Goal: Transaction & Acquisition: Purchase product/service

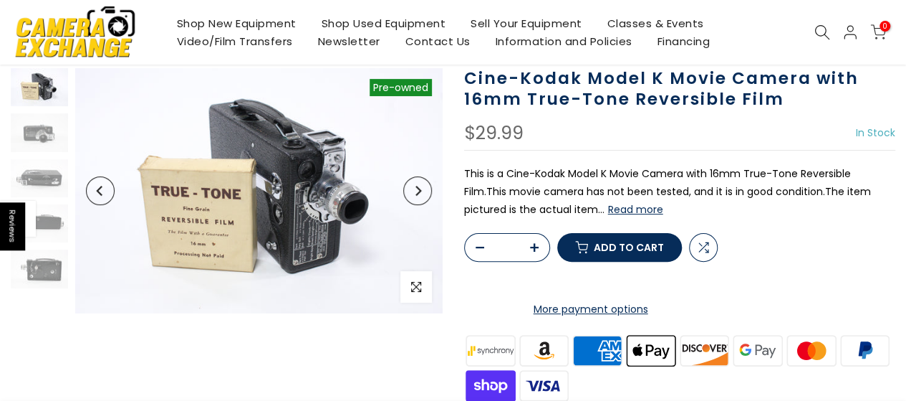
scroll to position [115, 0]
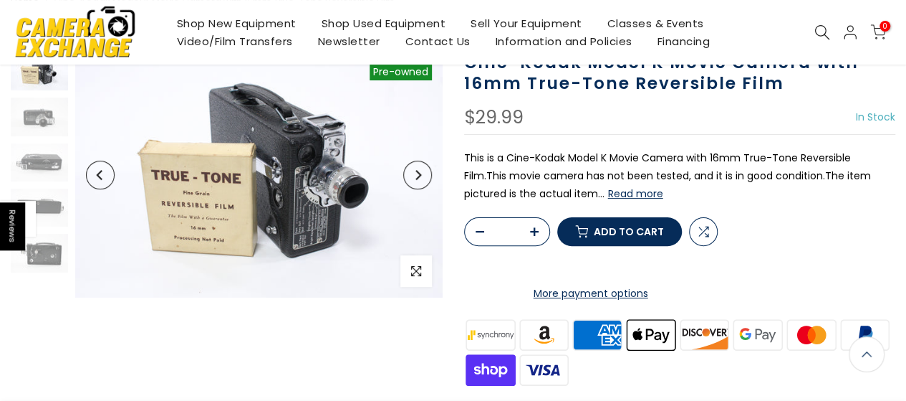
click at [628, 236] on span "Add to cart" at bounding box center [629, 231] width 70 height 10
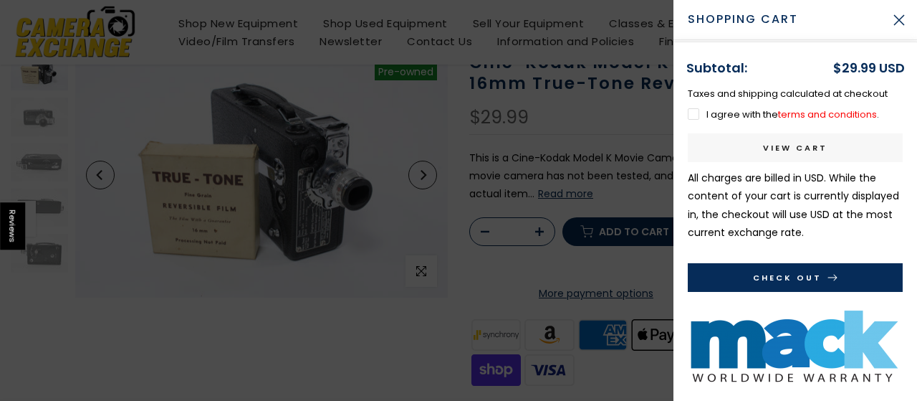
click at [693, 114] on label "I agree with the terms and conditions ." at bounding box center [783, 114] width 191 height 14
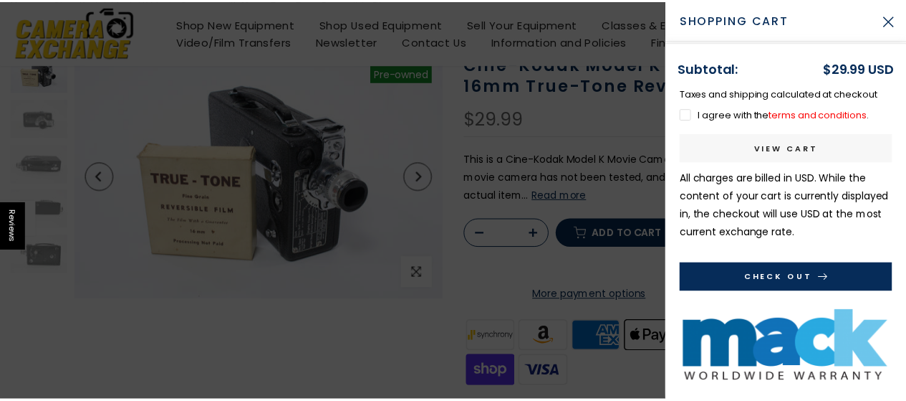
scroll to position [116, 0]
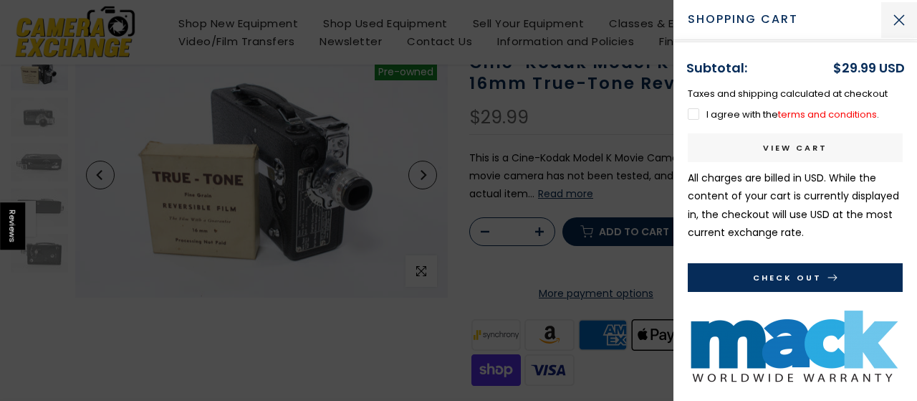
click at [897, 22] on button "Close Cart" at bounding box center [899, 20] width 36 height 36
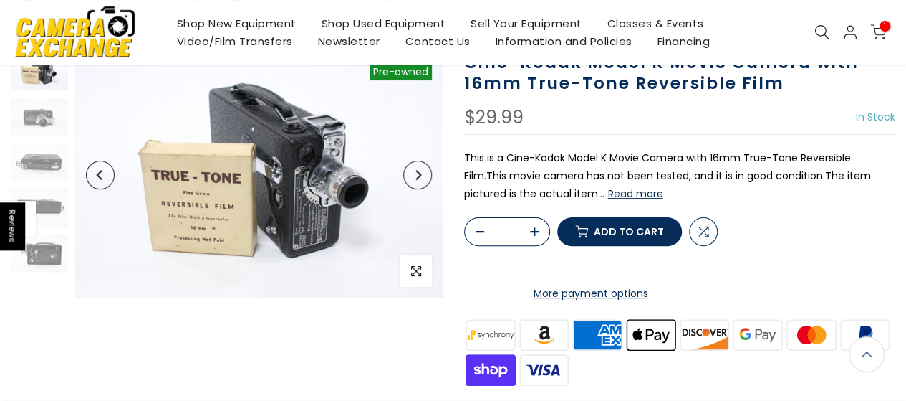
click at [218, 24] on link "Shop New Equipment" at bounding box center [236, 23] width 145 height 18
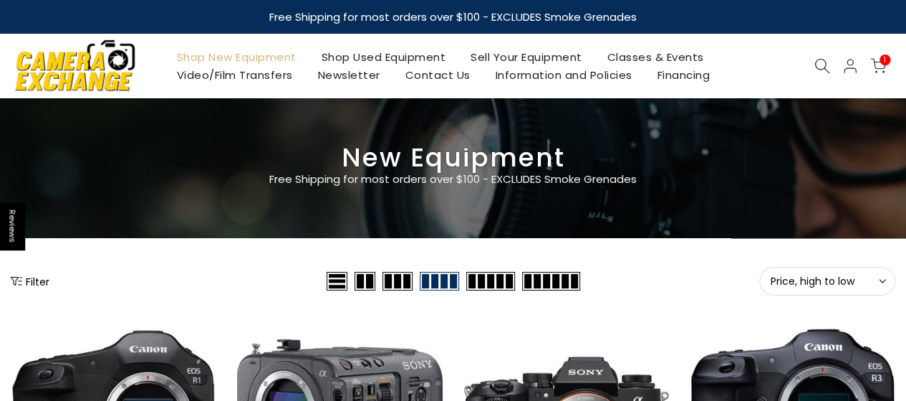
click at [362, 57] on link "Shop Used Equipment" at bounding box center [384, 57] width 150 height 18
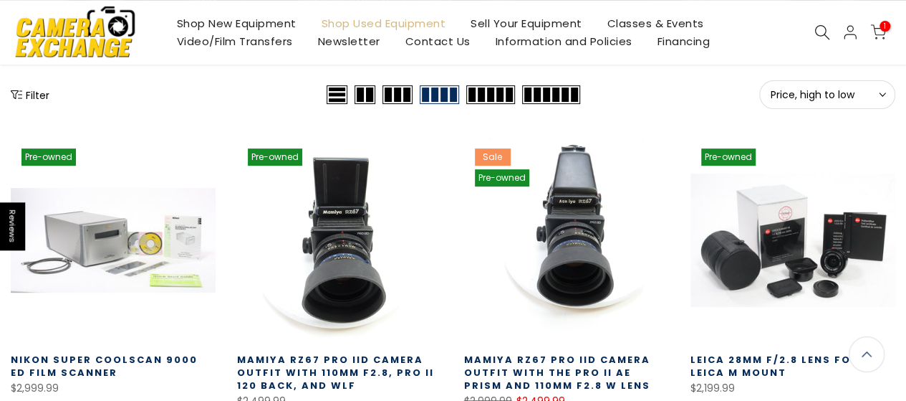
scroll to position [186, 0]
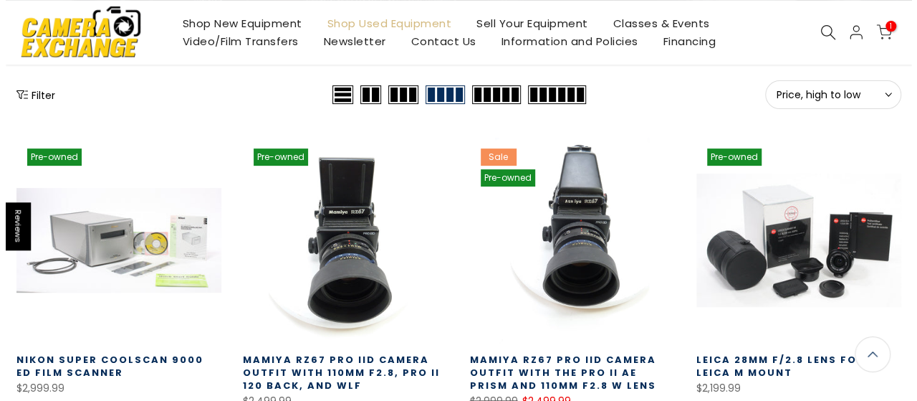
scroll to position [185, 0]
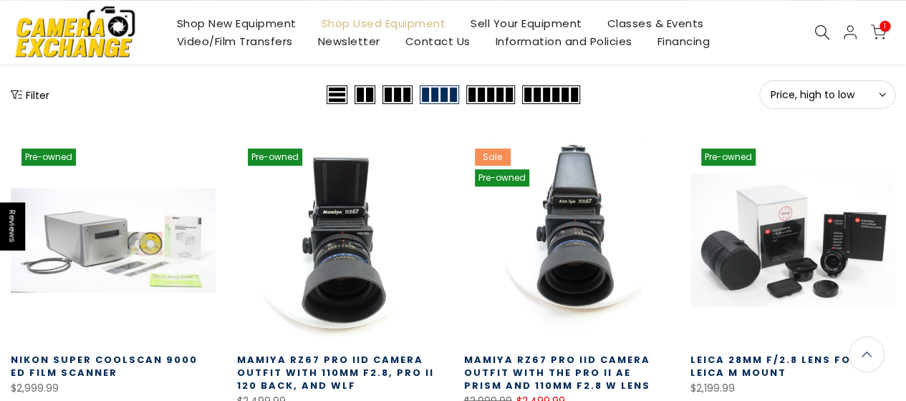
click at [34, 94] on button "Filter" at bounding box center [30, 94] width 39 height 14
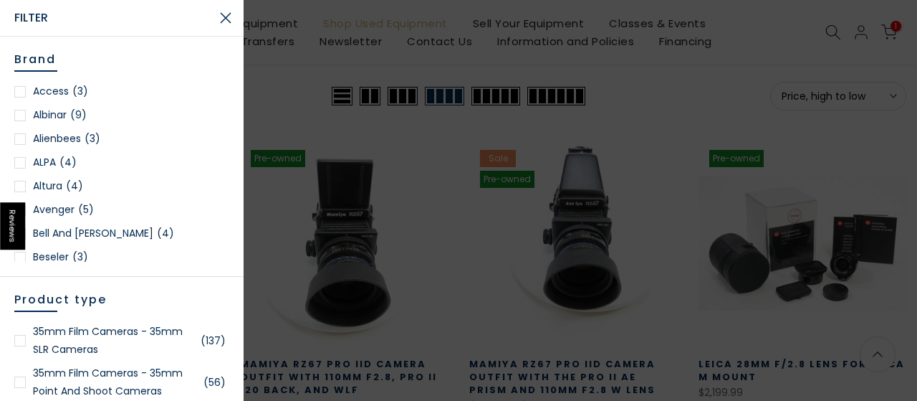
scroll to position [186, 0]
drag, startPoint x: 239, startPoint y: 113, endPoint x: 241, endPoint y: 157, distance: 43.7
click at [241, 157] on div "Brand Access (3) Albinar (9) Alienbees (3) ALPA (4) Altura (4) Avenger (5) Bell…" at bounding box center [122, 219] width 244 height 364
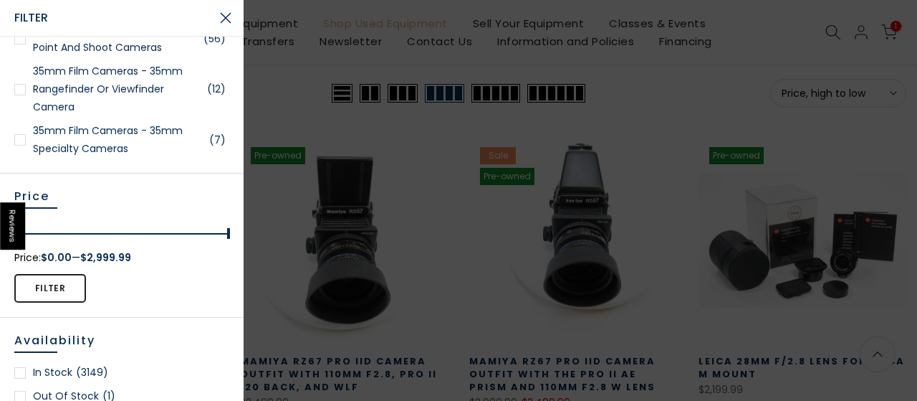
scroll to position [185, 0]
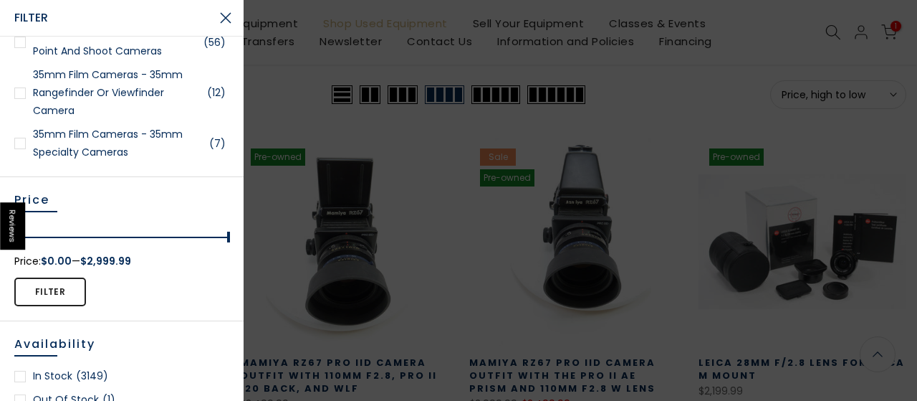
click at [23, 143] on div at bounding box center [19, 143] width 11 height 11
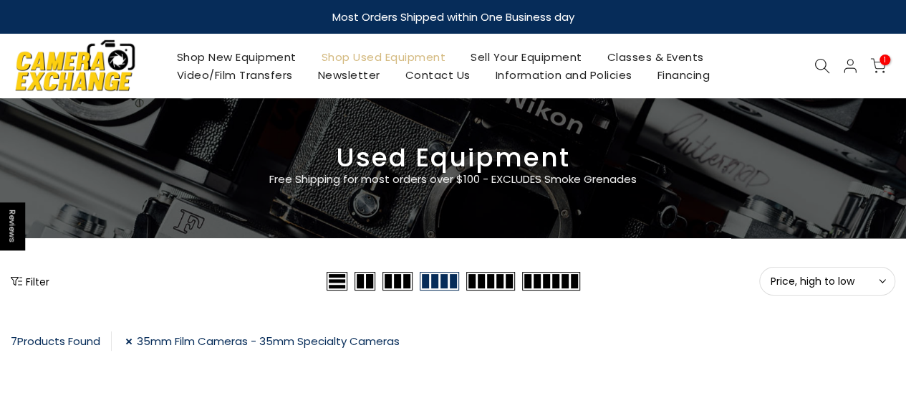
click at [134, 343] on link "35mm Film Cameras - 35mm Specialty Cameras" at bounding box center [262, 340] width 274 height 19
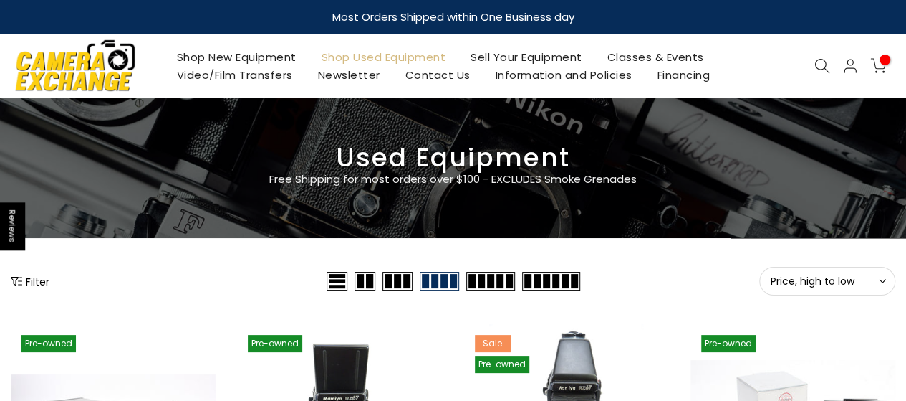
click at [29, 282] on button "Filter" at bounding box center [30, 281] width 39 height 14
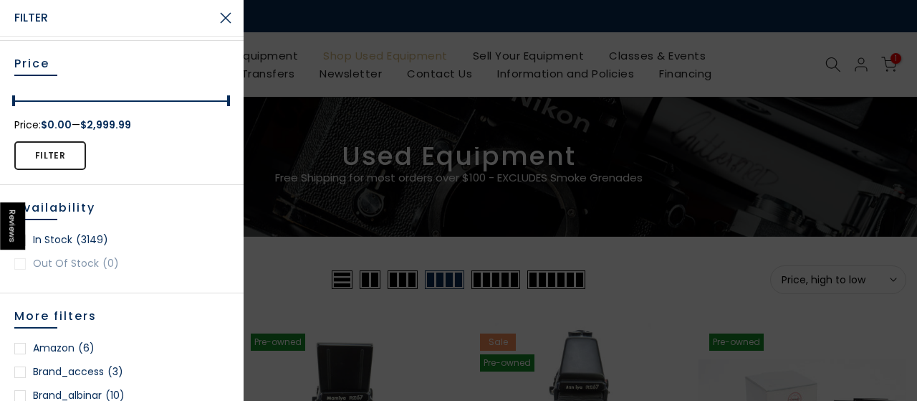
scroll to position [246, 0]
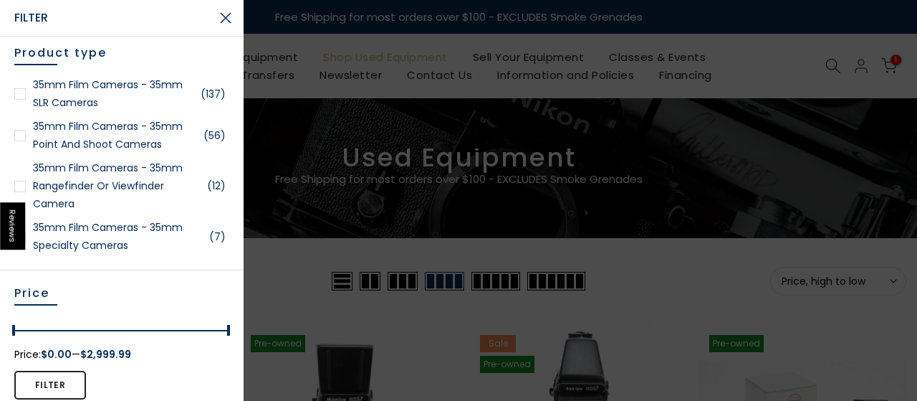
click at [222, 88] on link "35mm Film Cameras - 35mm SLR Cameras (137)" at bounding box center [121, 94] width 215 height 36
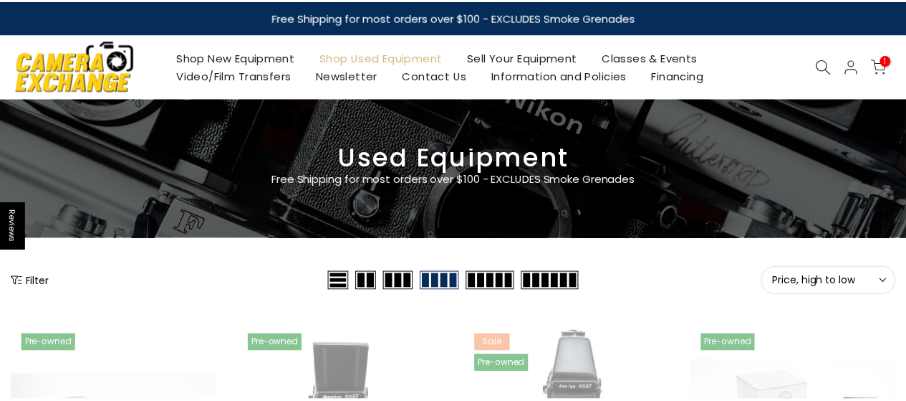
scroll to position [252, 0]
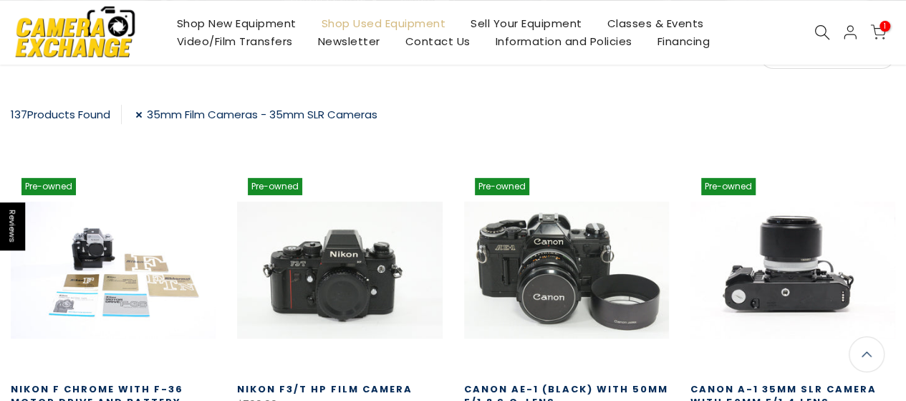
scroll to position [206, 0]
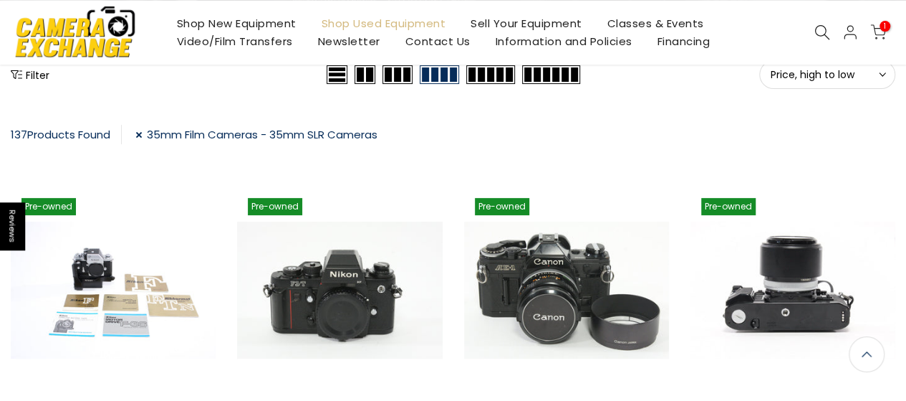
click at [141, 138] on link "35mm Film Cameras - 35mm SLR Cameras" at bounding box center [256, 134] width 242 height 19
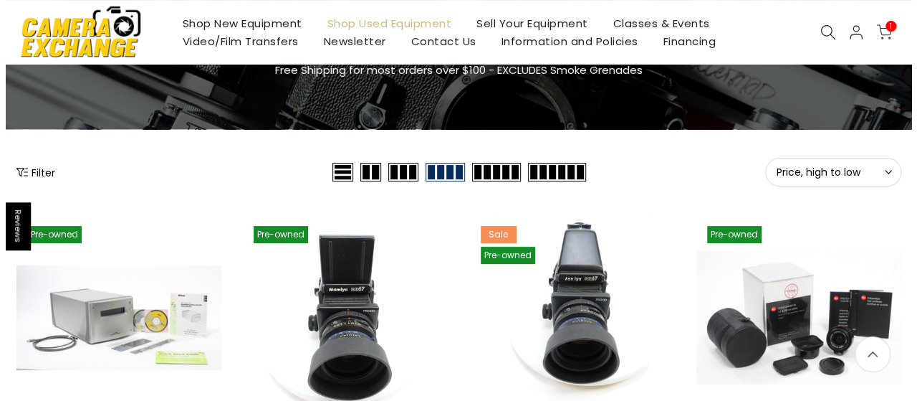
scroll to position [110, 0]
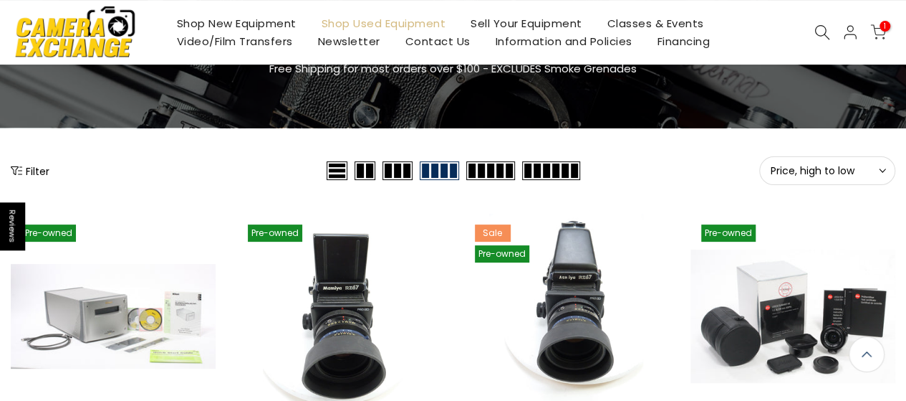
click at [34, 172] on button "Filter" at bounding box center [30, 170] width 39 height 14
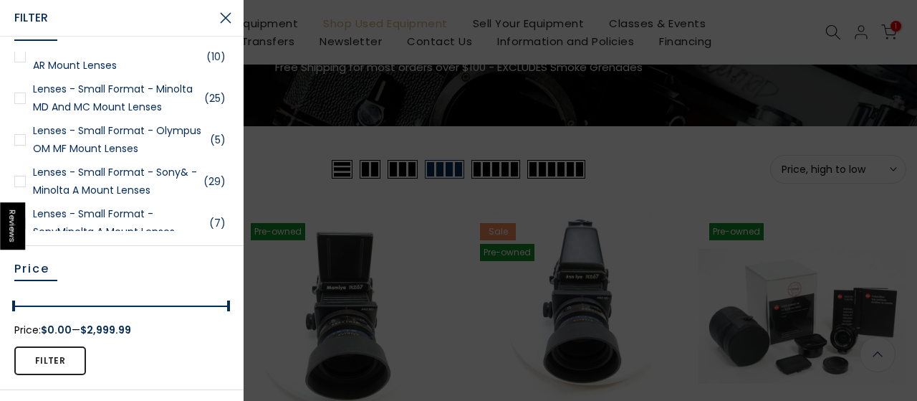
scroll to position [109, 0]
drag, startPoint x: 21, startPoint y: 97, endPoint x: 14, endPoint y: 104, distance: 10.1
click at [21, 97] on div at bounding box center [19, 97] width 11 height 11
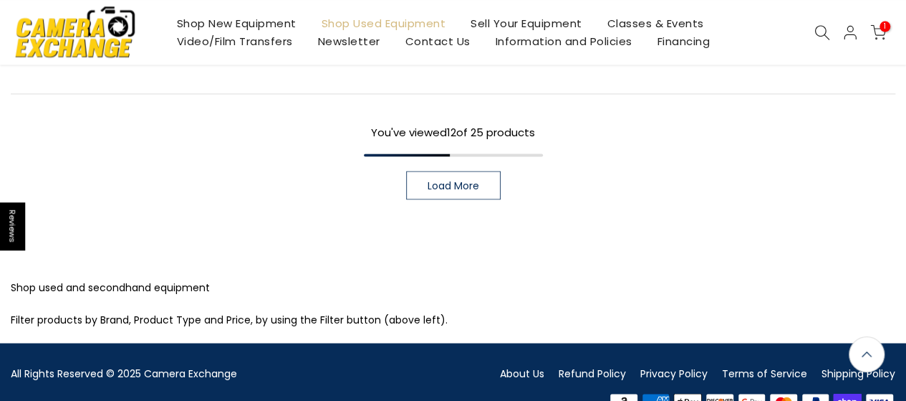
scroll to position [1178, 0]
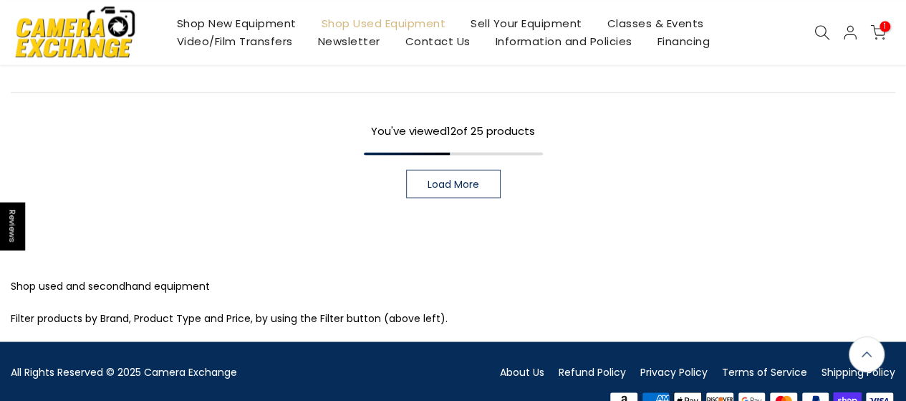
click at [454, 180] on span "Load More" at bounding box center [454, 183] width 52 height 10
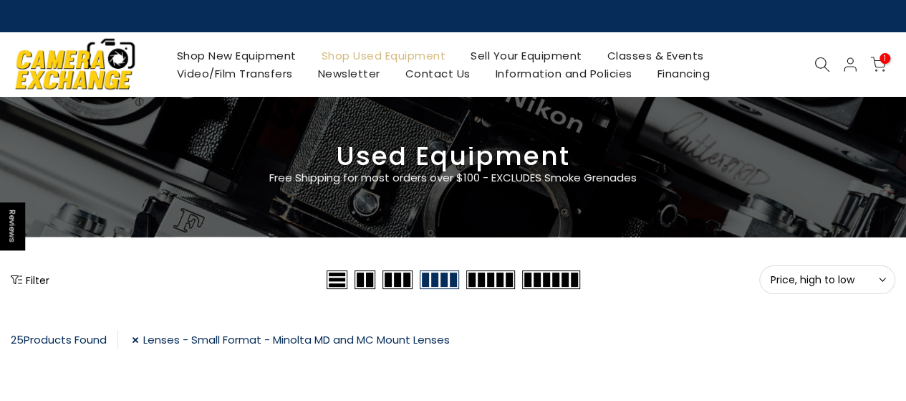
click at [140, 342] on link "Lenses - Small Format - Minolta MD and MC Mount Lenses" at bounding box center [291, 339] width 318 height 19
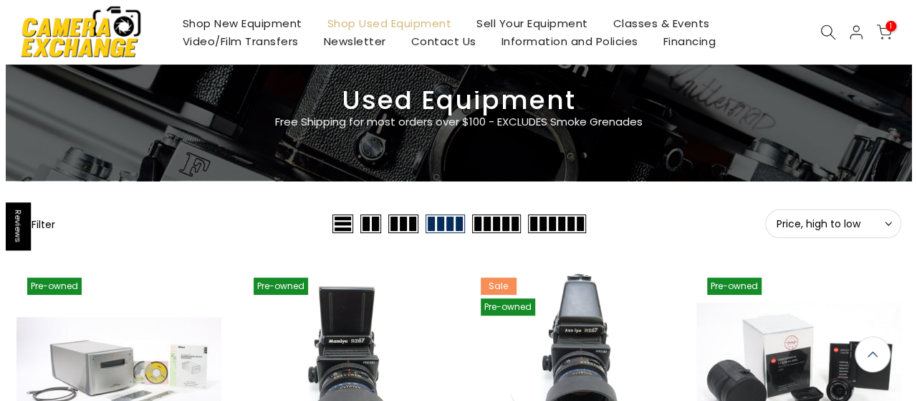
scroll to position [54, 0]
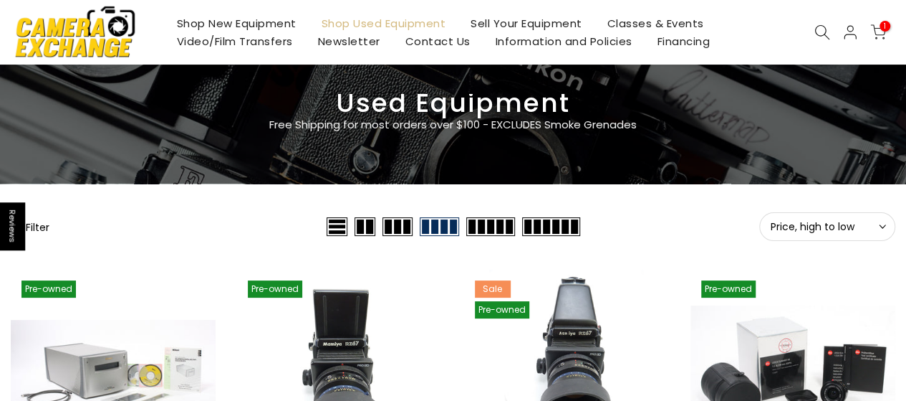
click at [42, 229] on button "Filter" at bounding box center [30, 226] width 39 height 14
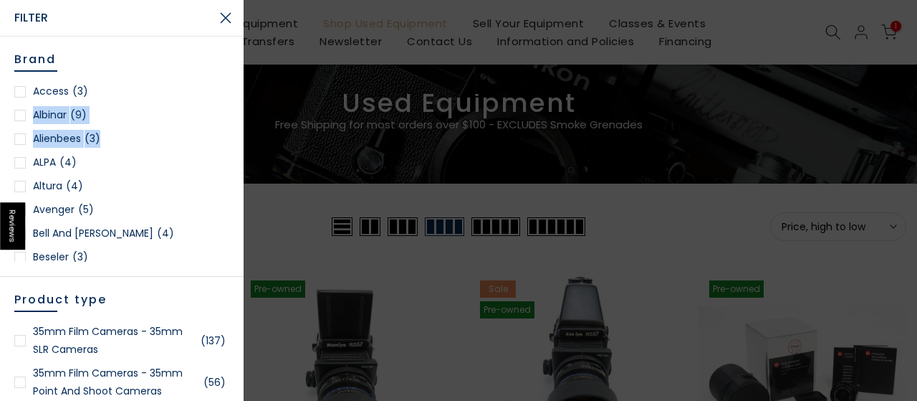
drag, startPoint x: 239, startPoint y: 92, endPoint x: 241, endPoint y: 137, distance: 44.5
click at [241, 139] on div "Brand Access (3) Albinar (9) Alienbees (3) ALPA (4) Altura (4) Avenger (5) Bell…" at bounding box center [122, 219] width 244 height 364
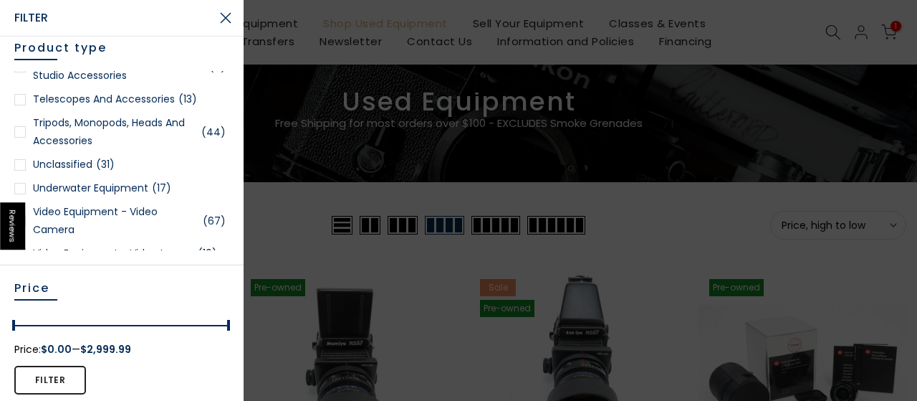
scroll to position [0, 0]
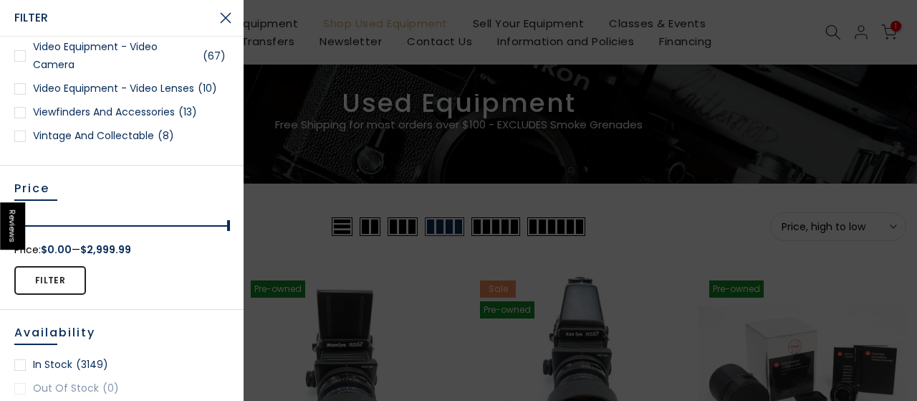
click at [17, 138] on div at bounding box center [19, 135] width 11 height 11
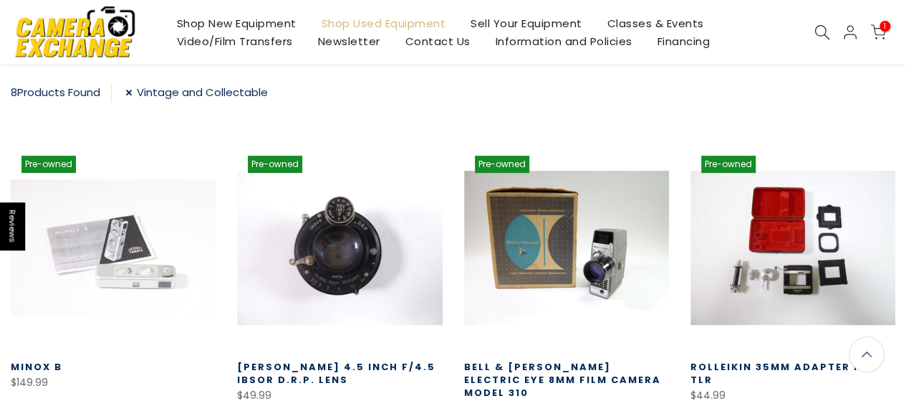
scroll to position [325, 0]
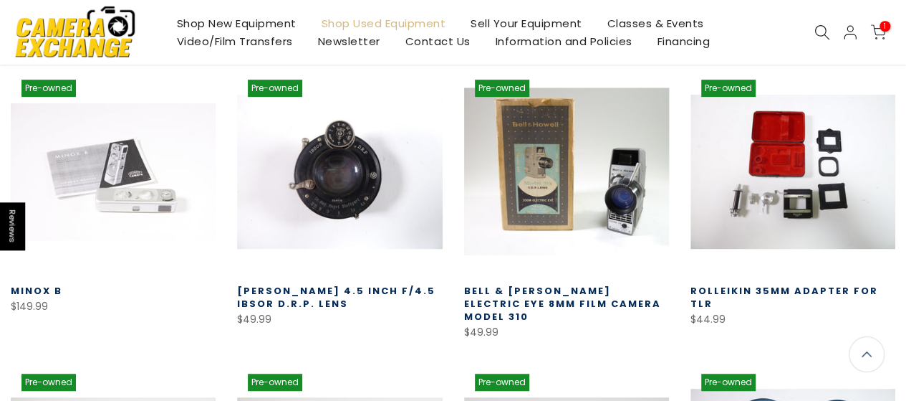
click at [555, 207] on link at bounding box center [566, 171] width 205 height 205
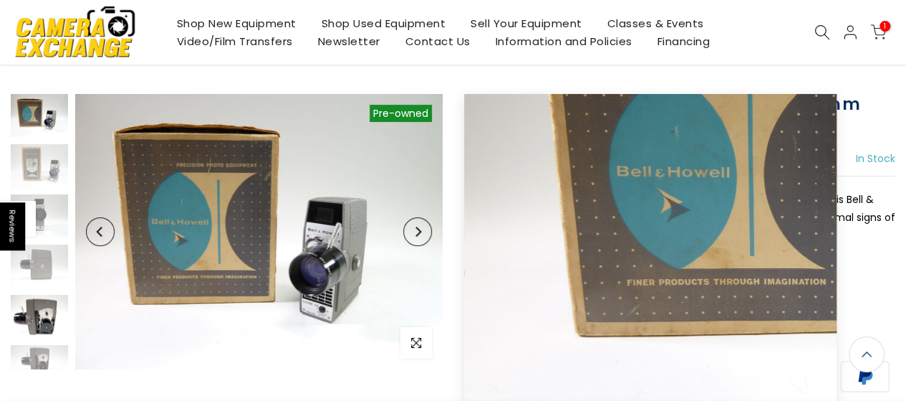
scroll to position [72, 0]
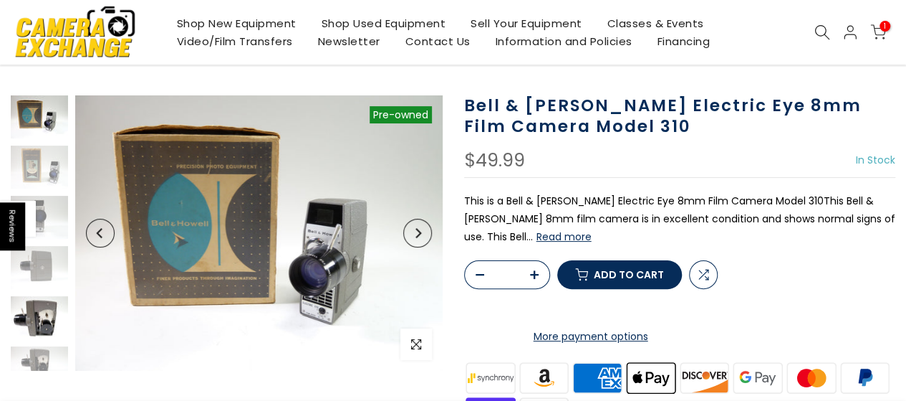
click at [37, 325] on img at bounding box center [39, 317] width 57 height 43
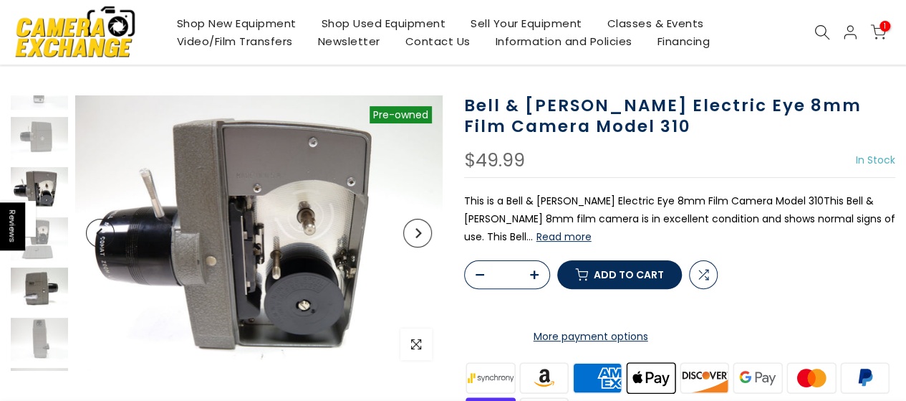
click at [38, 289] on img at bounding box center [39, 288] width 57 height 43
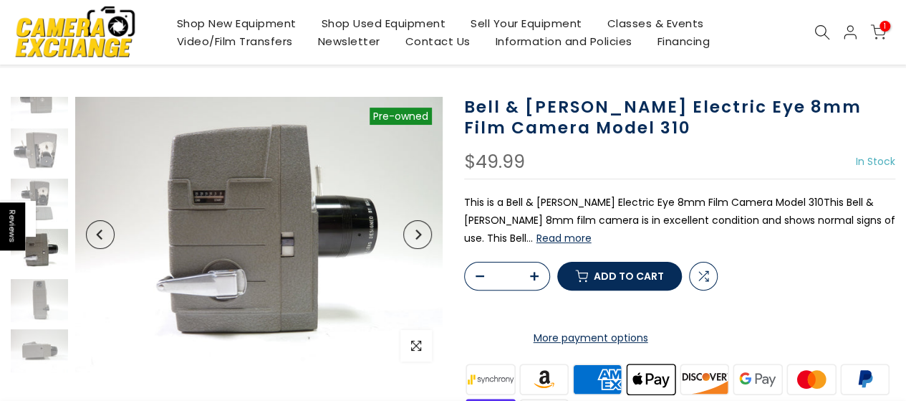
scroll to position [73, 0]
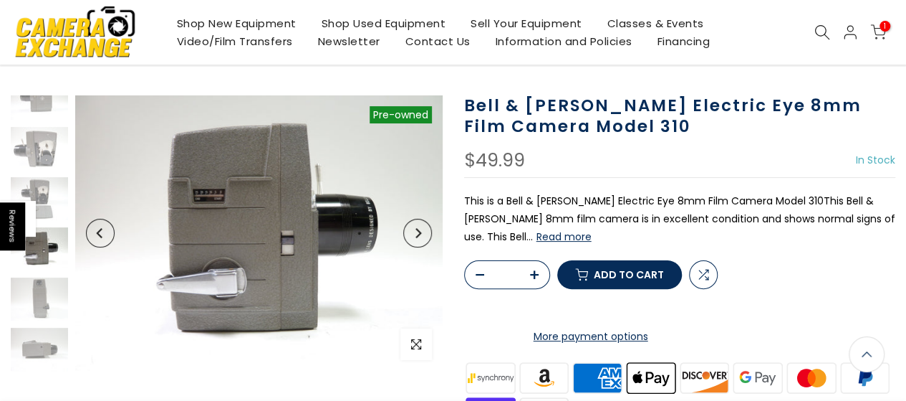
click at [42, 246] on img at bounding box center [39, 248] width 57 height 43
click at [43, 144] on img at bounding box center [39, 148] width 57 height 43
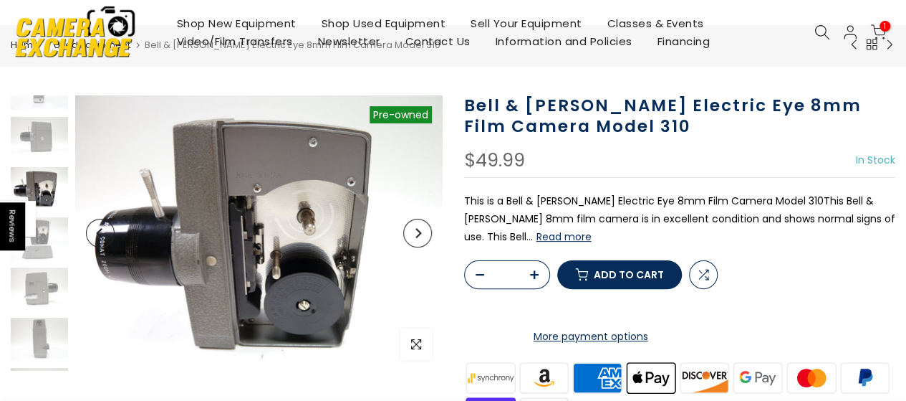
scroll to position [0, 0]
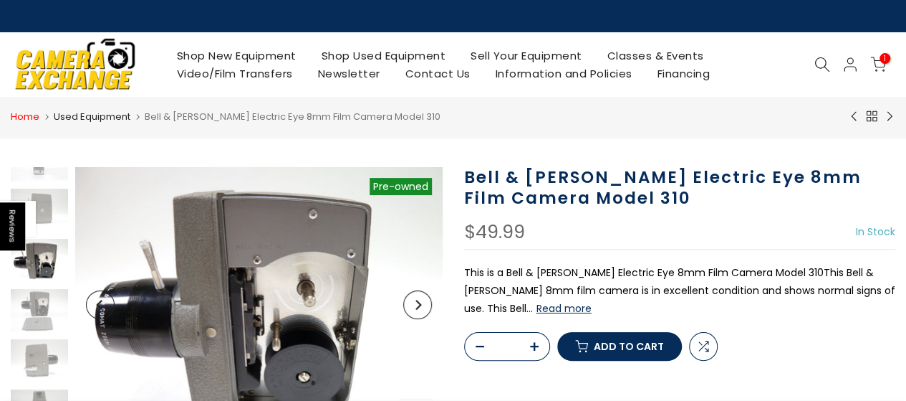
click at [32, 120] on link "Home" at bounding box center [25, 117] width 29 height 14
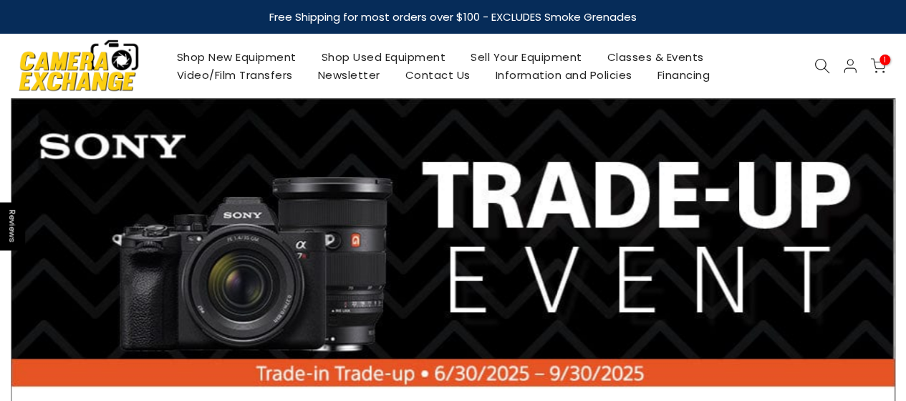
click at [820, 64] on icon at bounding box center [823, 66] width 16 height 16
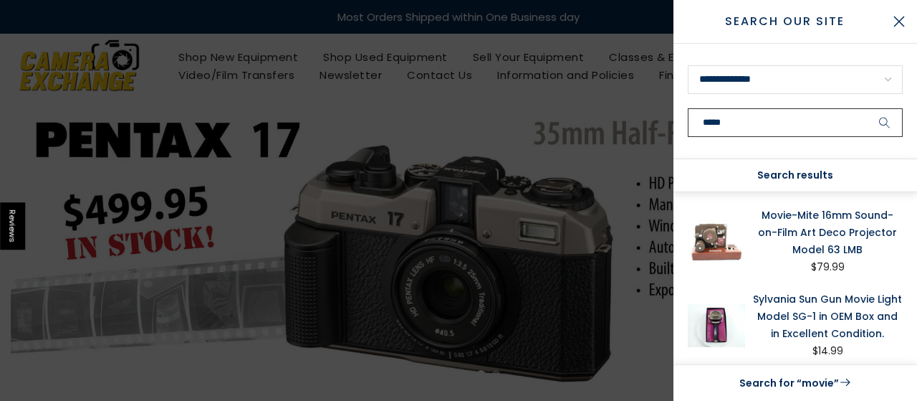
type input "*****"
click at [867, 108] on button "submit" at bounding box center [885, 122] width 36 height 29
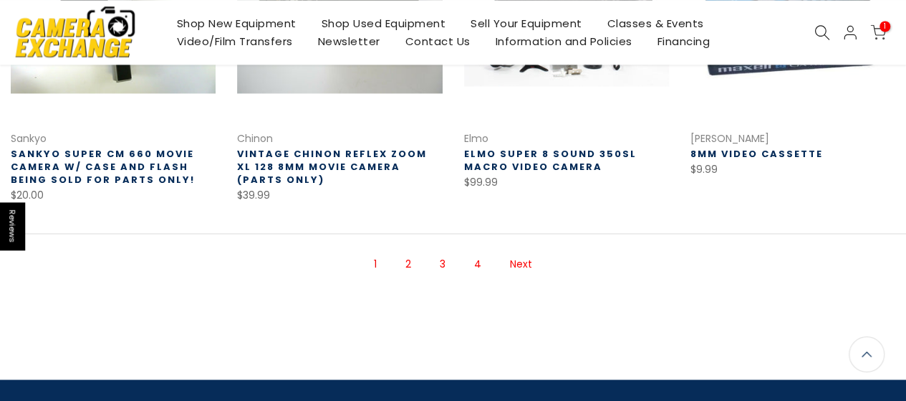
scroll to position [1011, 0]
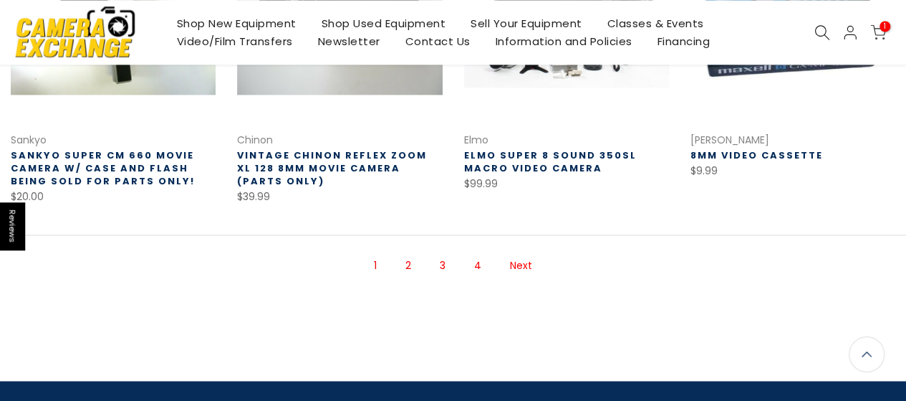
click at [411, 264] on link "2" at bounding box center [408, 265] width 20 height 25
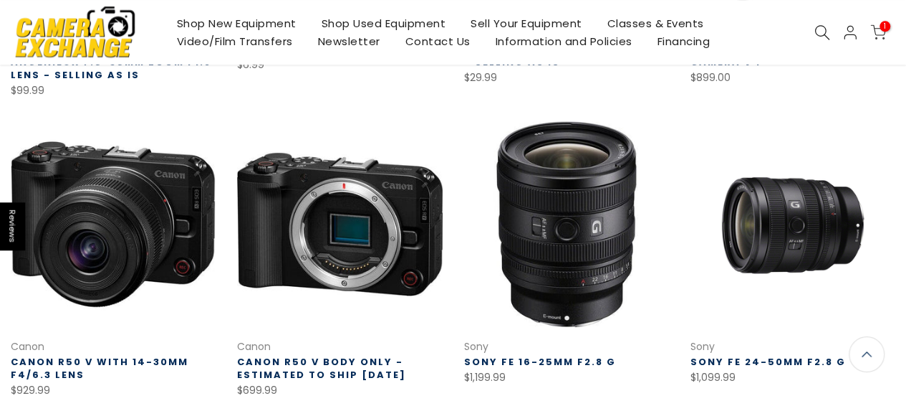
scroll to position [1035, 0]
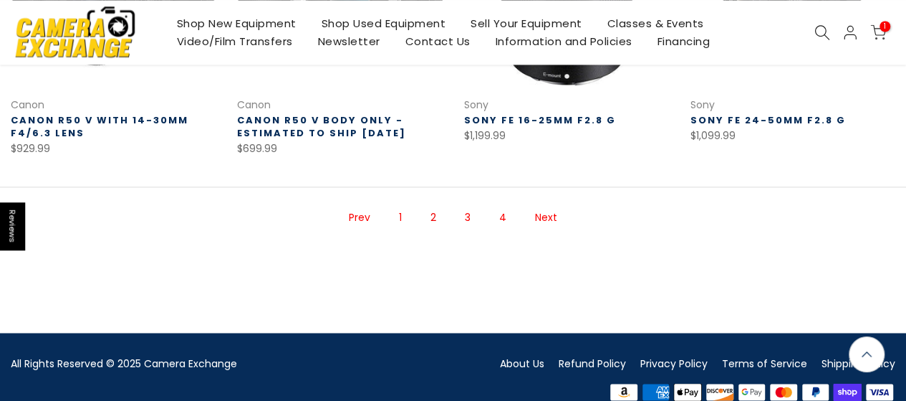
click at [469, 216] on link "3" at bounding box center [468, 217] width 20 height 25
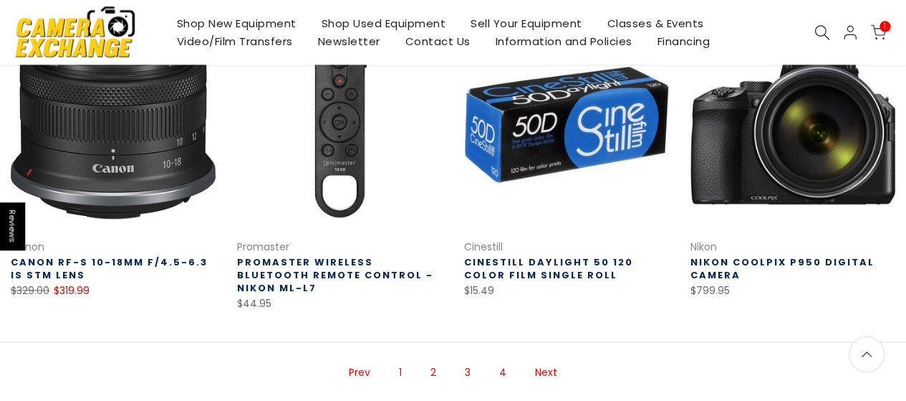
scroll to position [979, 0]
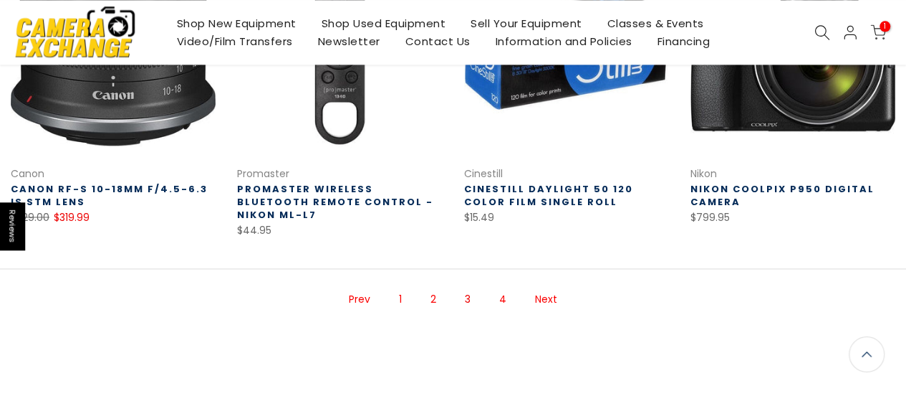
click at [539, 287] on link "Next" at bounding box center [546, 299] width 37 height 25
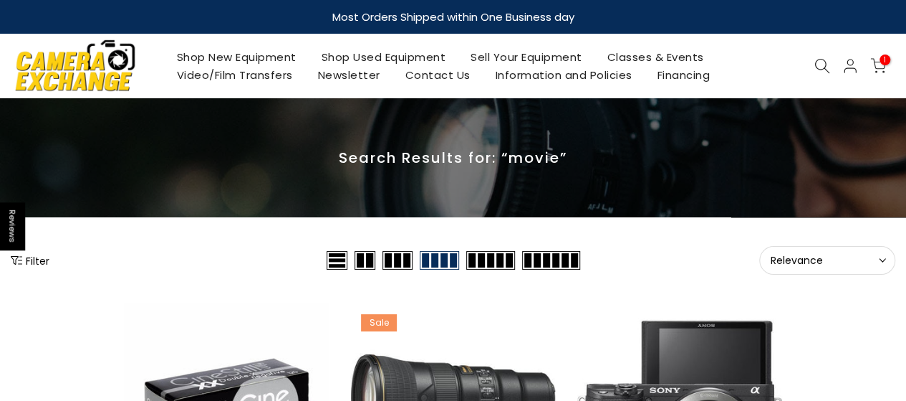
click at [878, 65] on icon at bounding box center [879, 66] width 16 height 16
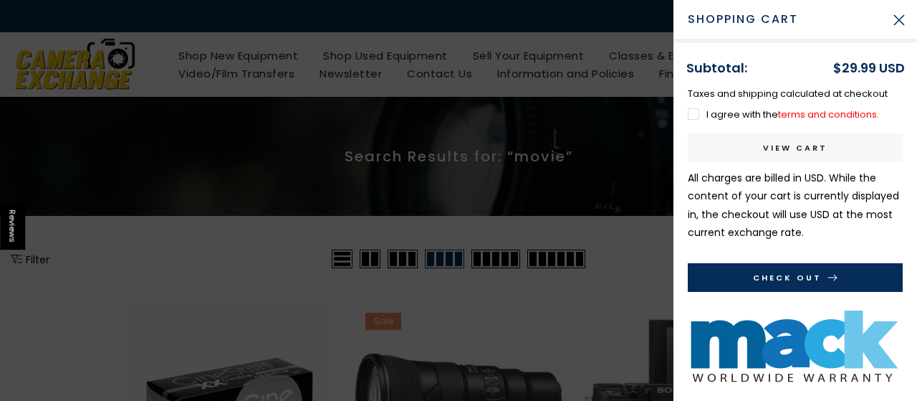
click at [795, 282] on button "Check Out" at bounding box center [795, 277] width 215 height 29
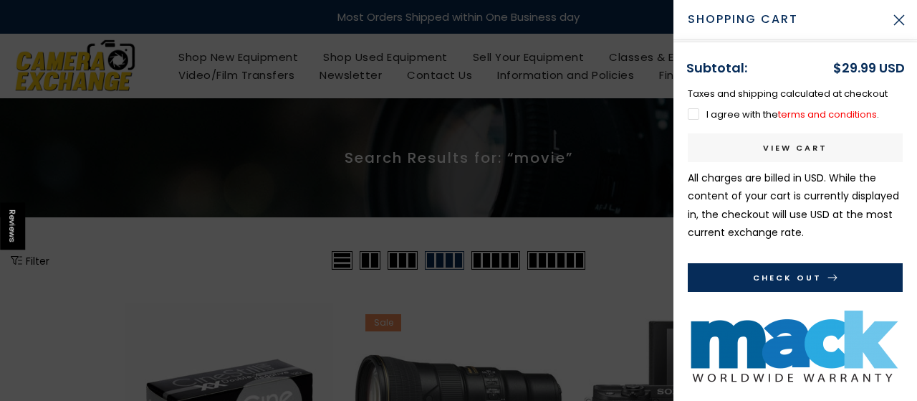
click at [692, 111] on label "I agree with the terms and conditions ." at bounding box center [783, 114] width 191 height 14
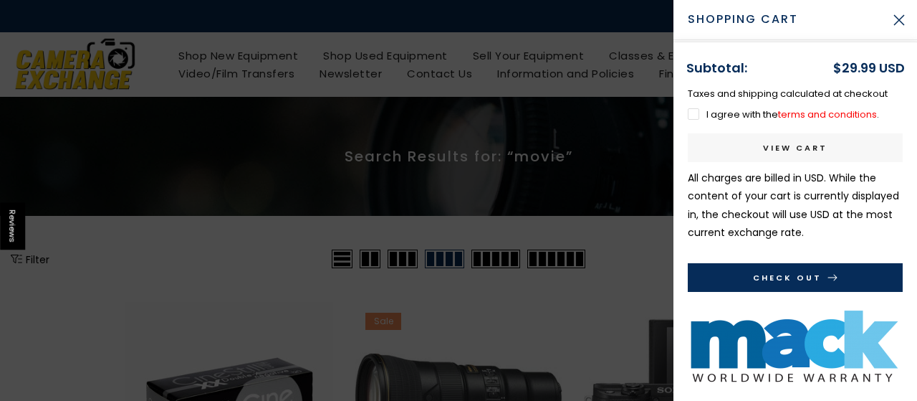
click at [791, 275] on button "Check Out" at bounding box center [795, 277] width 215 height 29
